Goal: Task Accomplishment & Management: Manage account settings

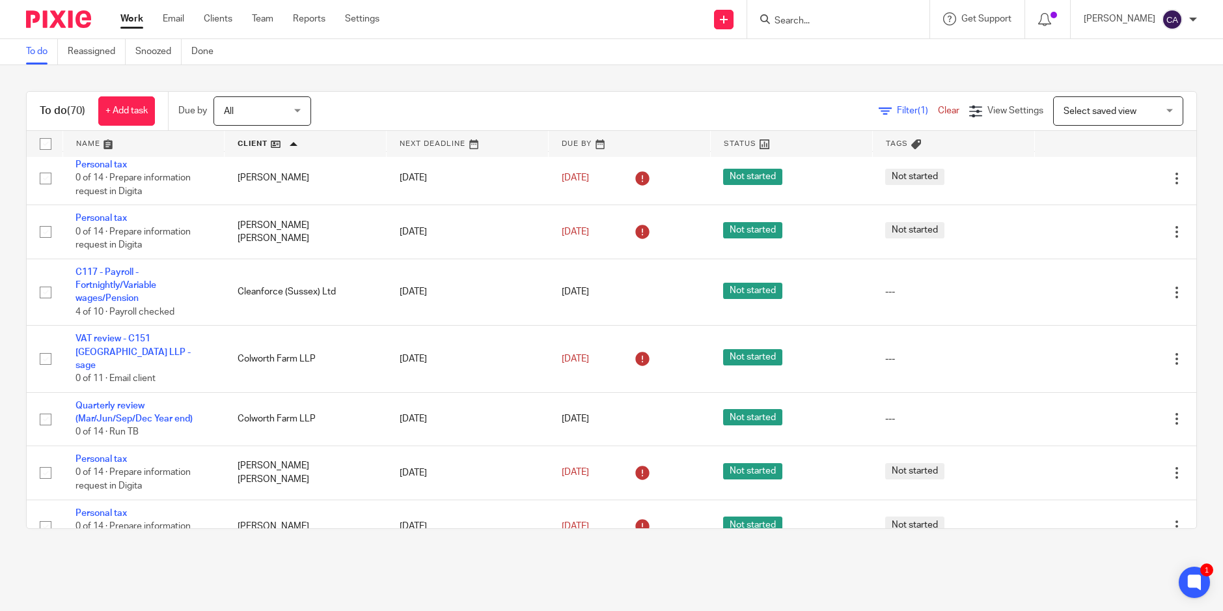
scroll to position [434, 0]
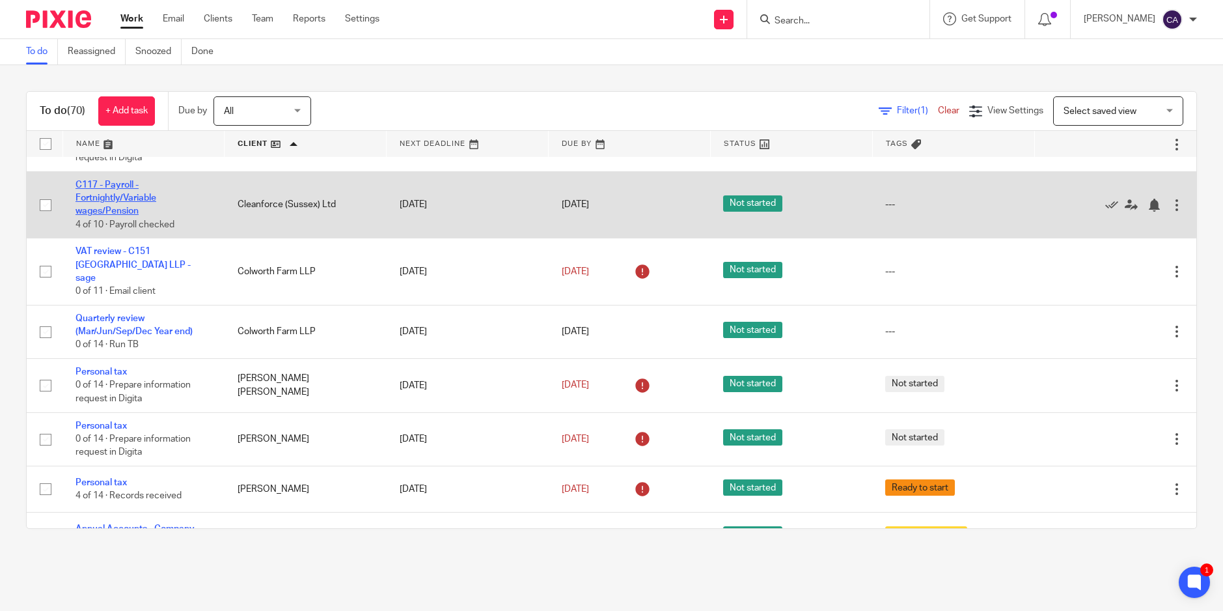
drag, startPoint x: 115, startPoint y: 191, endPoint x: 99, endPoint y: 201, distance: 18.4
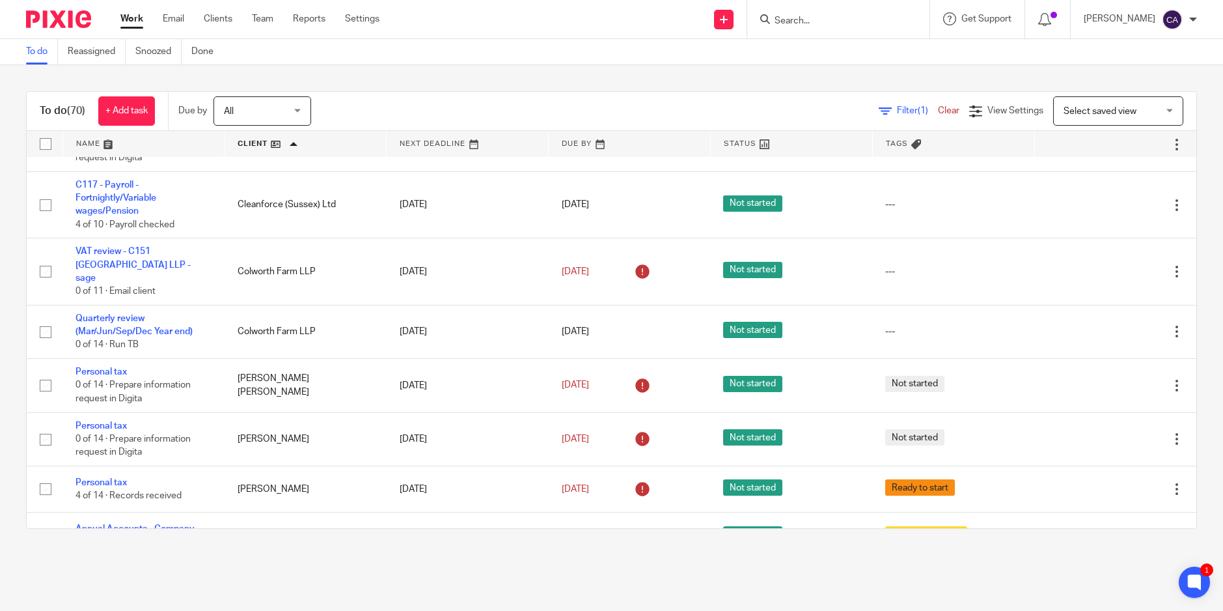
drag, startPoint x: 113, startPoint y: 199, endPoint x: 417, endPoint y: 86, distance: 323.6
click at [417, 86] on div "To do (70) + Add task Due by All All Today Tomorrow This week Next week This mo…" at bounding box center [611, 310] width 1223 height 490
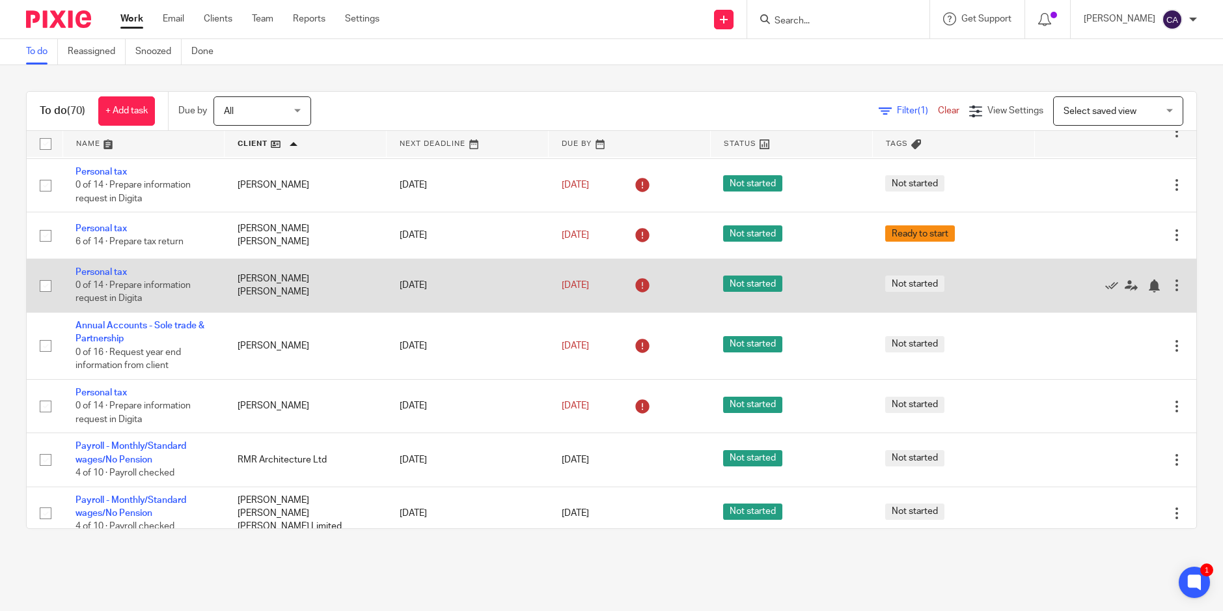
scroll to position [3100, 0]
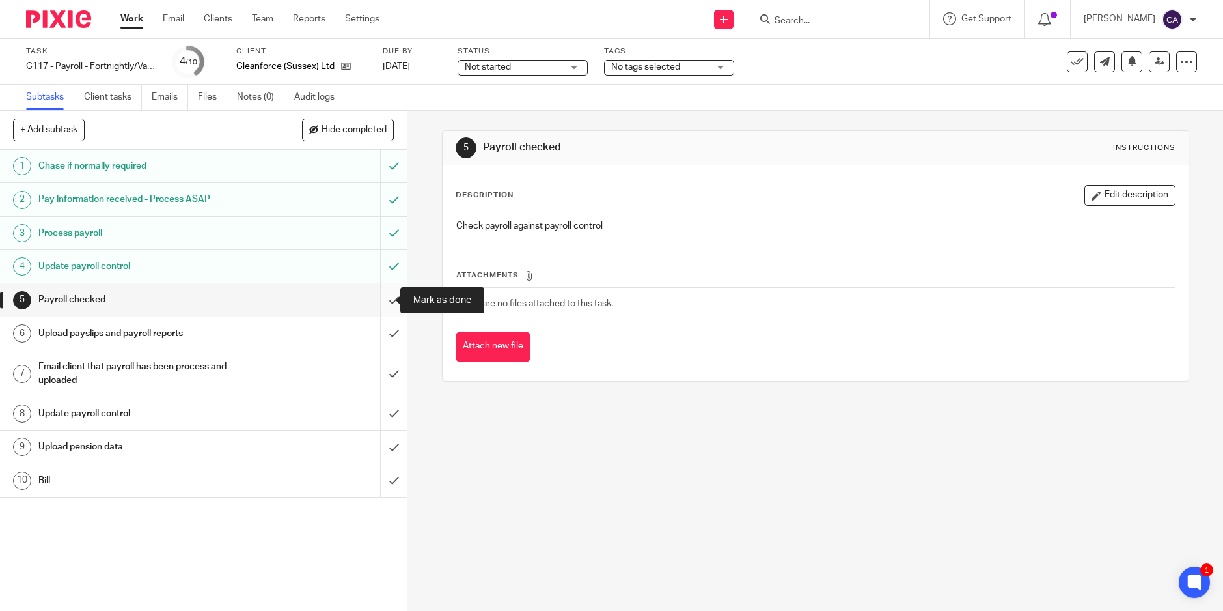
click at [377, 295] on input "submit" at bounding box center [203, 299] width 407 height 33
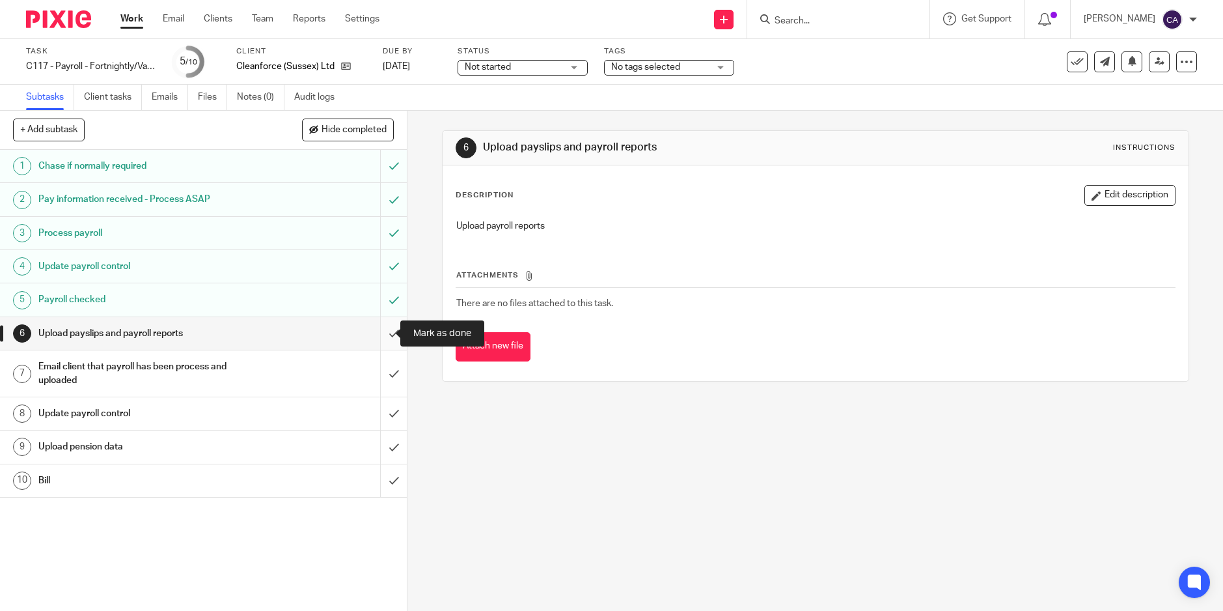
click at [383, 328] on input "submit" at bounding box center [203, 333] width 407 height 33
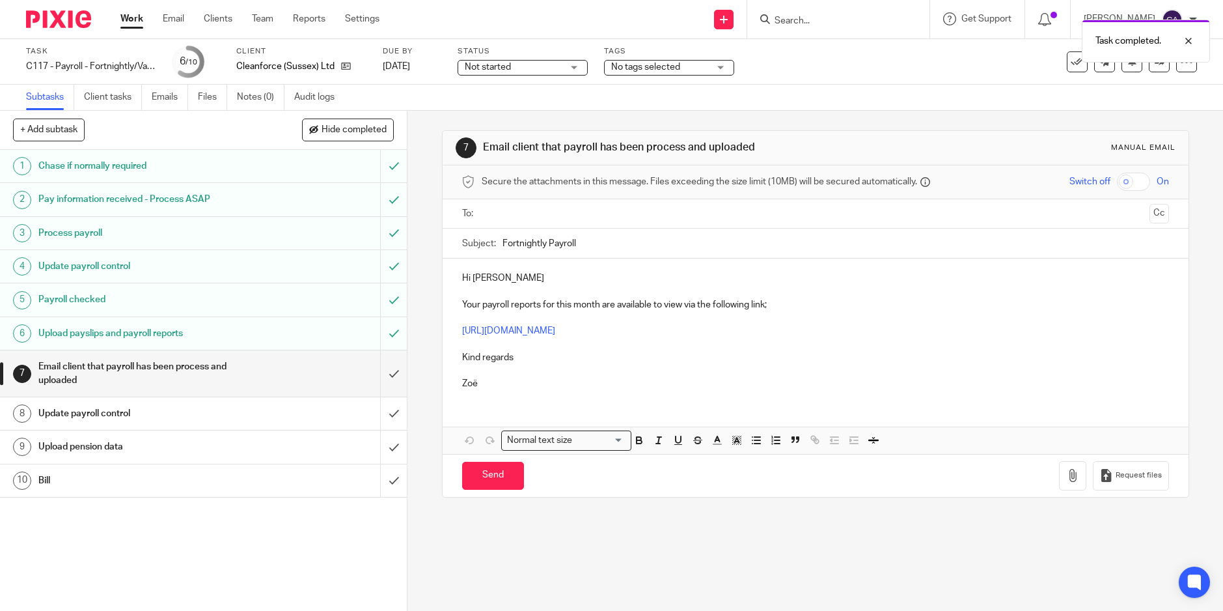
click at [488, 560] on div "7 Email client that payroll has been process and uploaded Manual email Secure t…" at bounding box center [816, 361] width 816 height 500
click at [1149, 70] on link at bounding box center [1159, 61] width 21 height 21
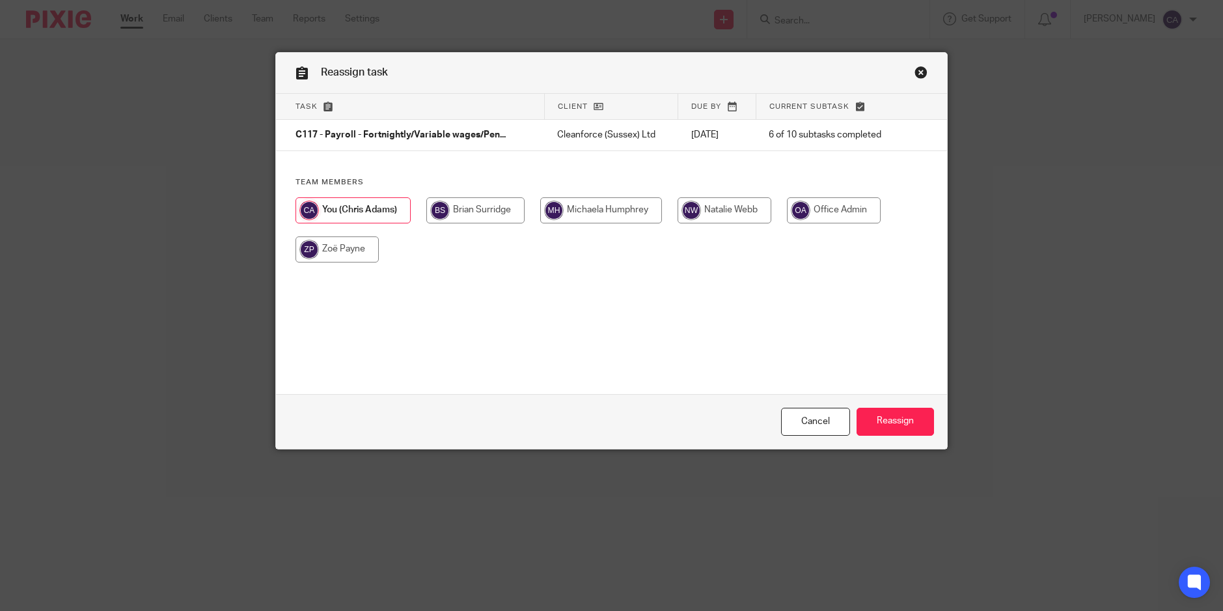
click at [350, 241] on input "radio" at bounding box center [337, 249] width 83 height 26
radio input "true"
click at [890, 427] on input "Reassign" at bounding box center [895, 422] width 77 height 28
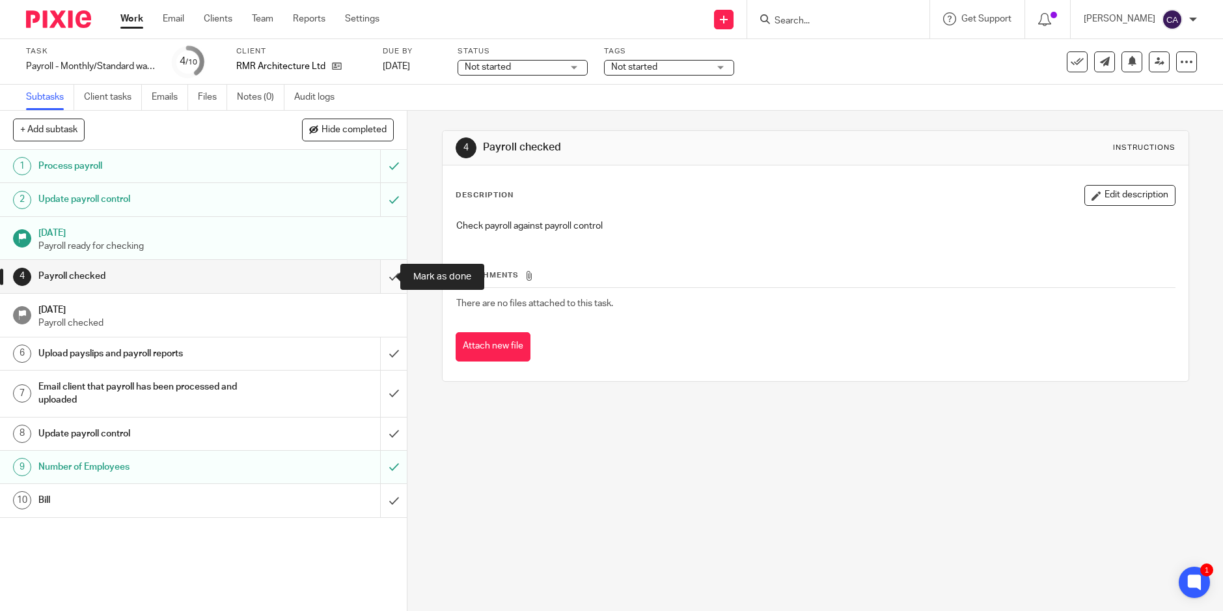
click at [384, 278] on input "submit" at bounding box center [203, 276] width 407 height 33
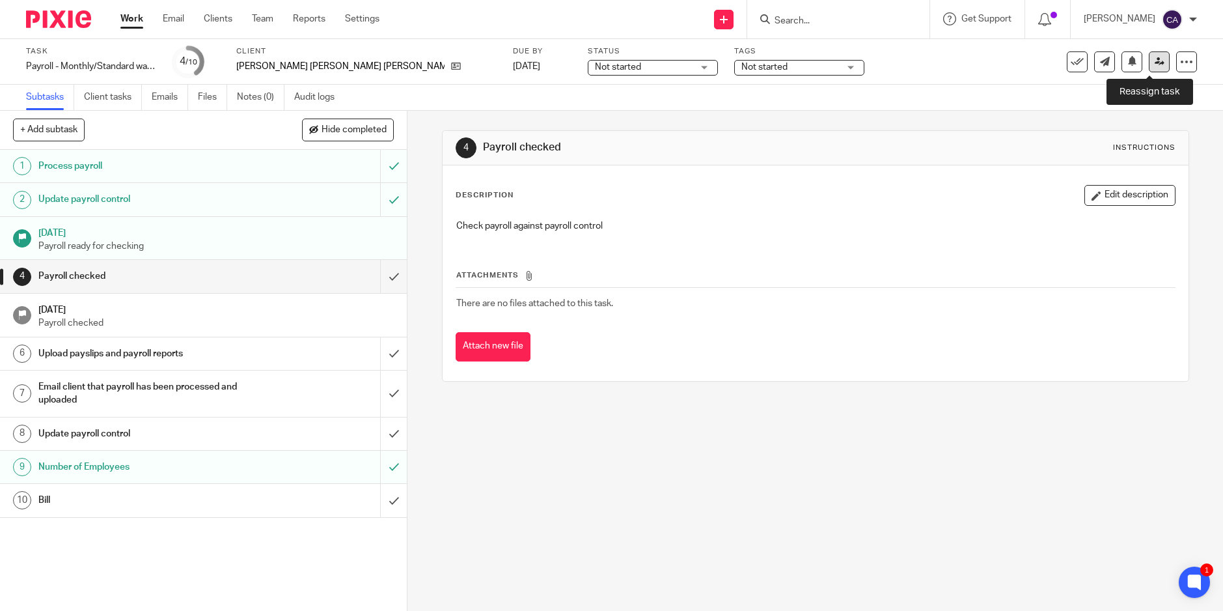
click at [1155, 64] on icon at bounding box center [1160, 62] width 10 height 10
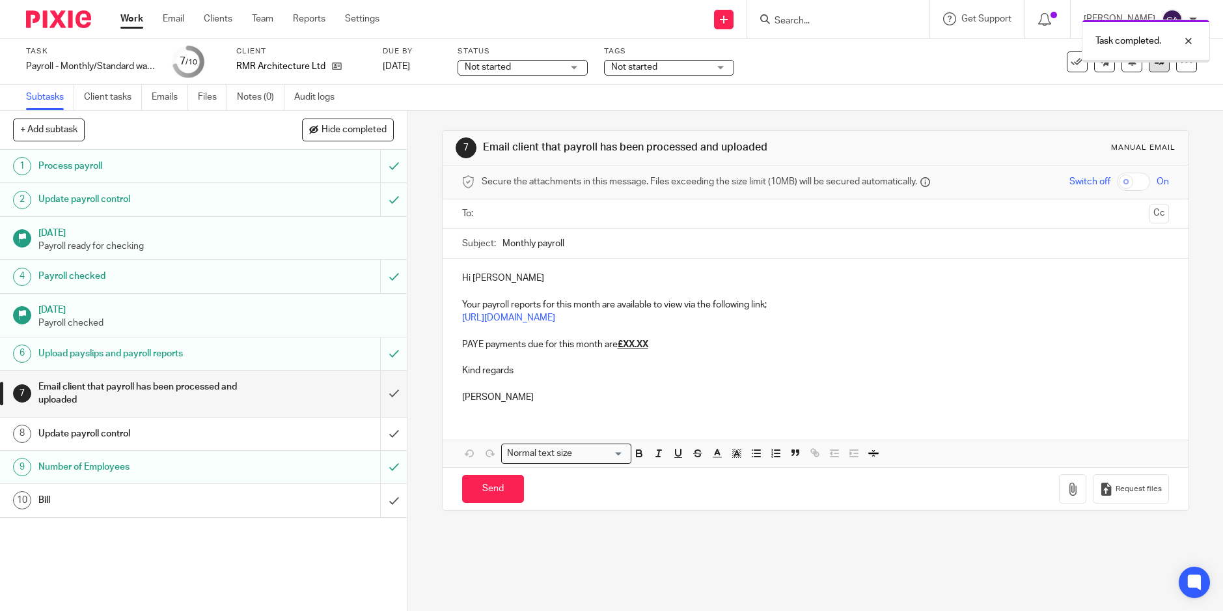
click at [1155, 64] on icon at bounding box center [1160, 62] width 10 height 10
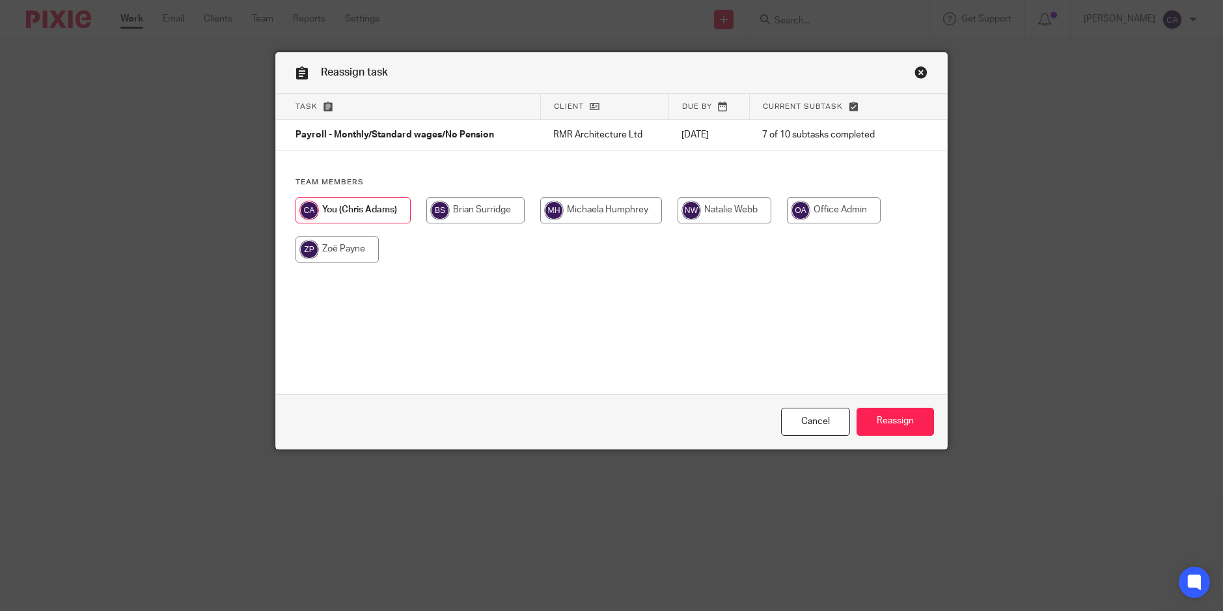
click at [343, 251] on input "radio" at bounding box center [337, 249] width 83 height 26
radio input "true"
click at [879, 423] on input "Reassign" at bounding box center [895, 422] width 77 height 28
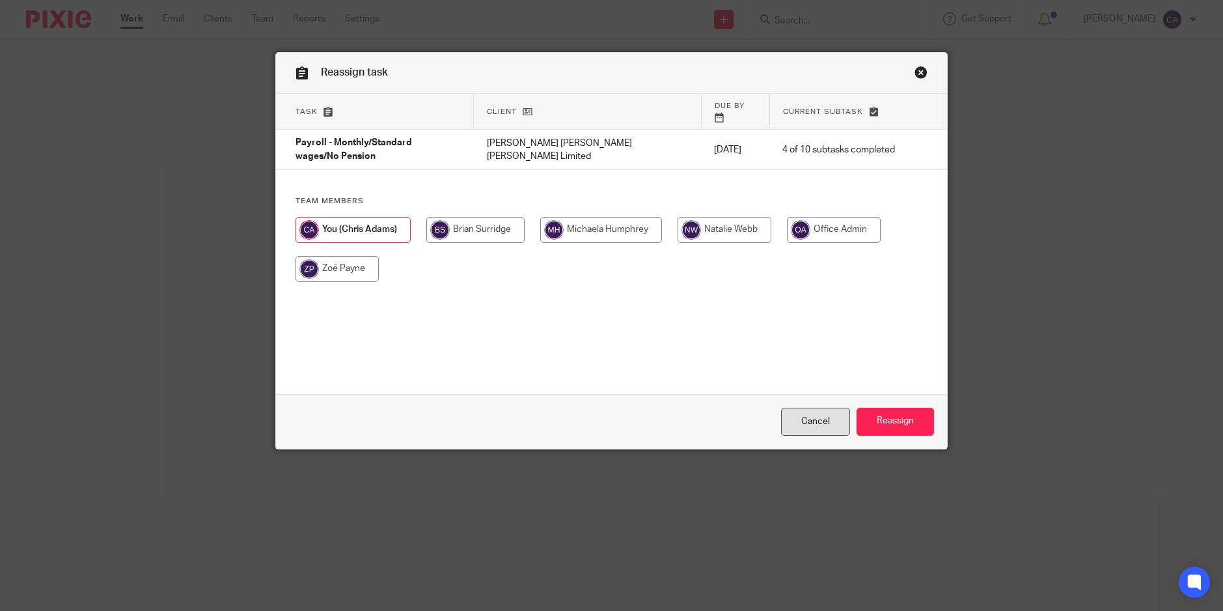
click at [792, 424] on link "Cancel" at bounding box center [815, 422] width 69 height 28
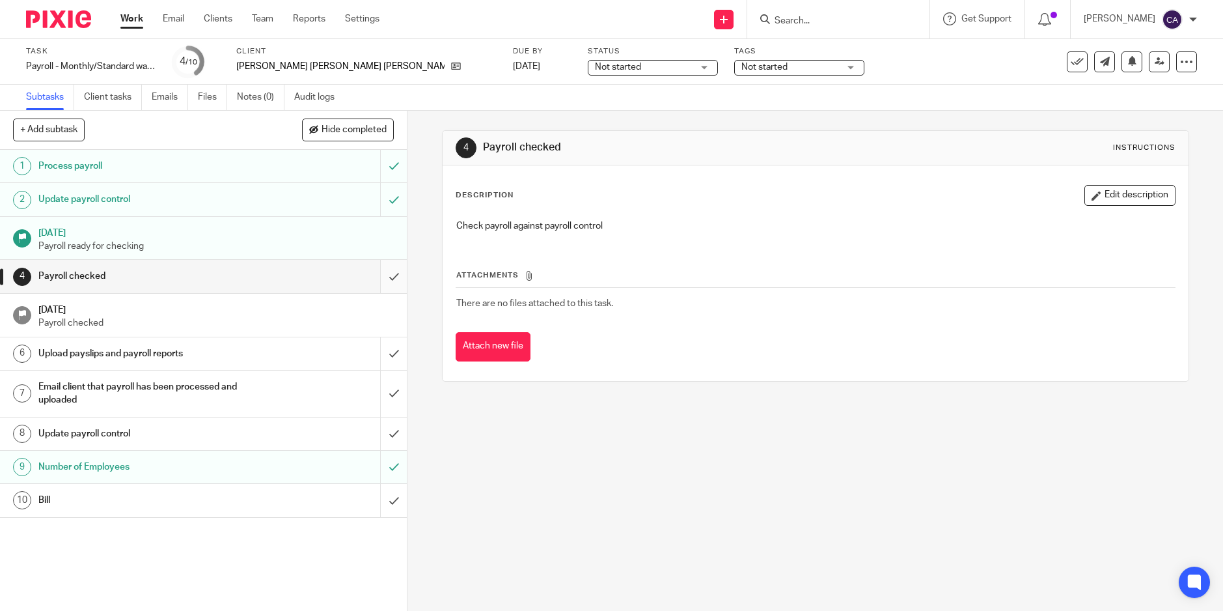
click at [382, 271] on input "submit" at bounding box center [203, 276] width 407 height 33
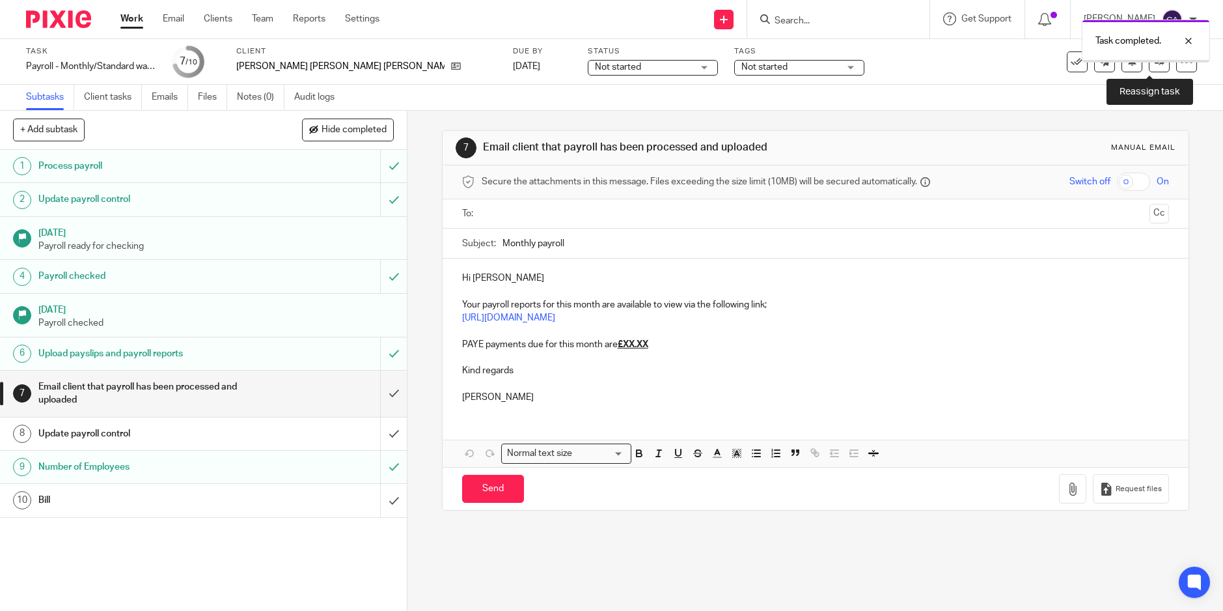
click at [1155, 66] on icon at bounding box center [1160, 62] width 10 height 10
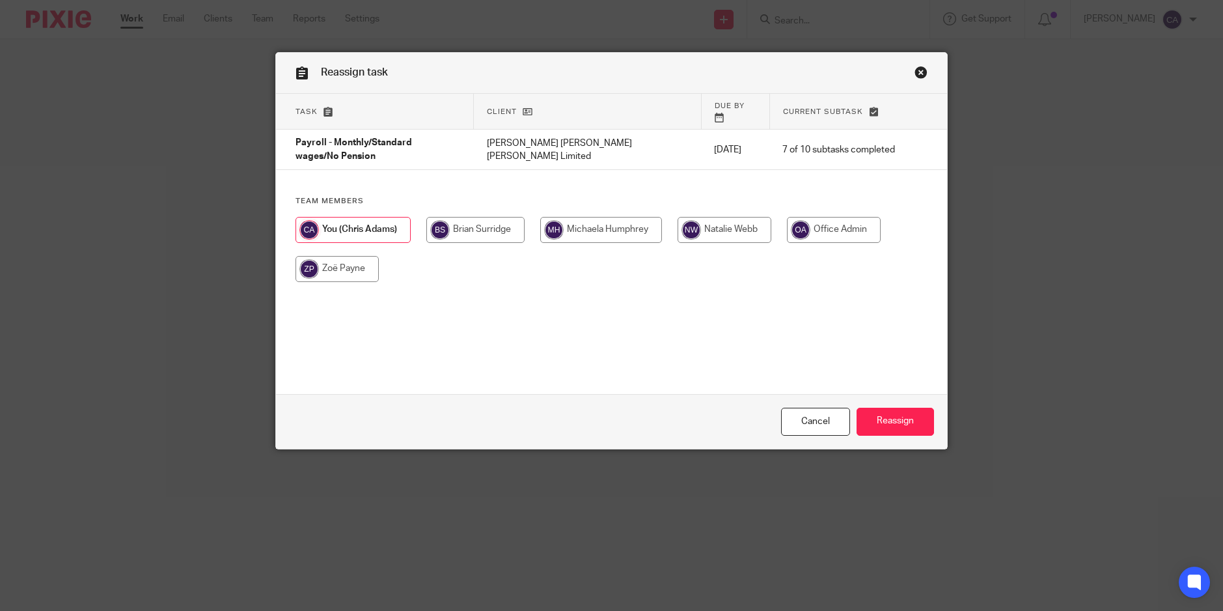
click at [325, 256] on input "radio" at bounding box center [337, 269] width 83 height 26
radio input "true"
click at [889, 424] on input "Reassign" at bounding box center [895, 422] width 77 height 28
